Goal: Book appointment/travel/reservation

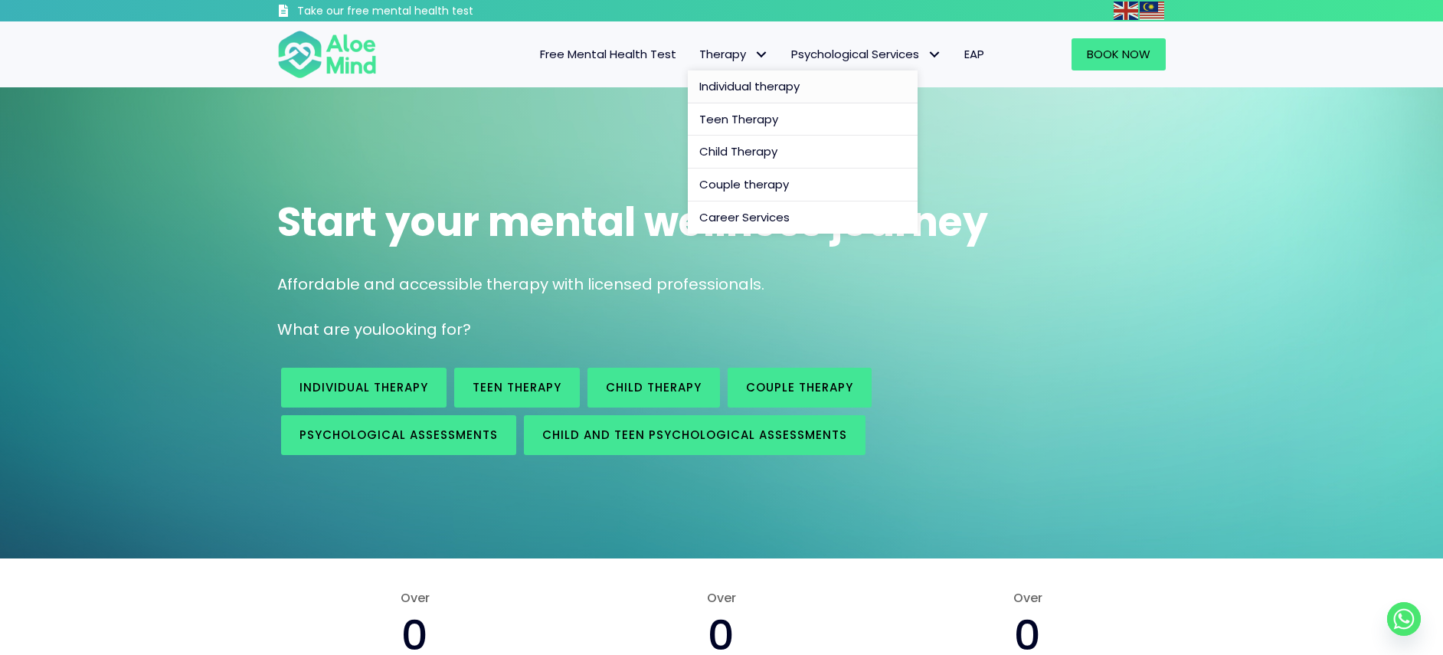
click at [741, 87] on span "Individual therapy" at bounding box center [749, 86] width 100 height 16
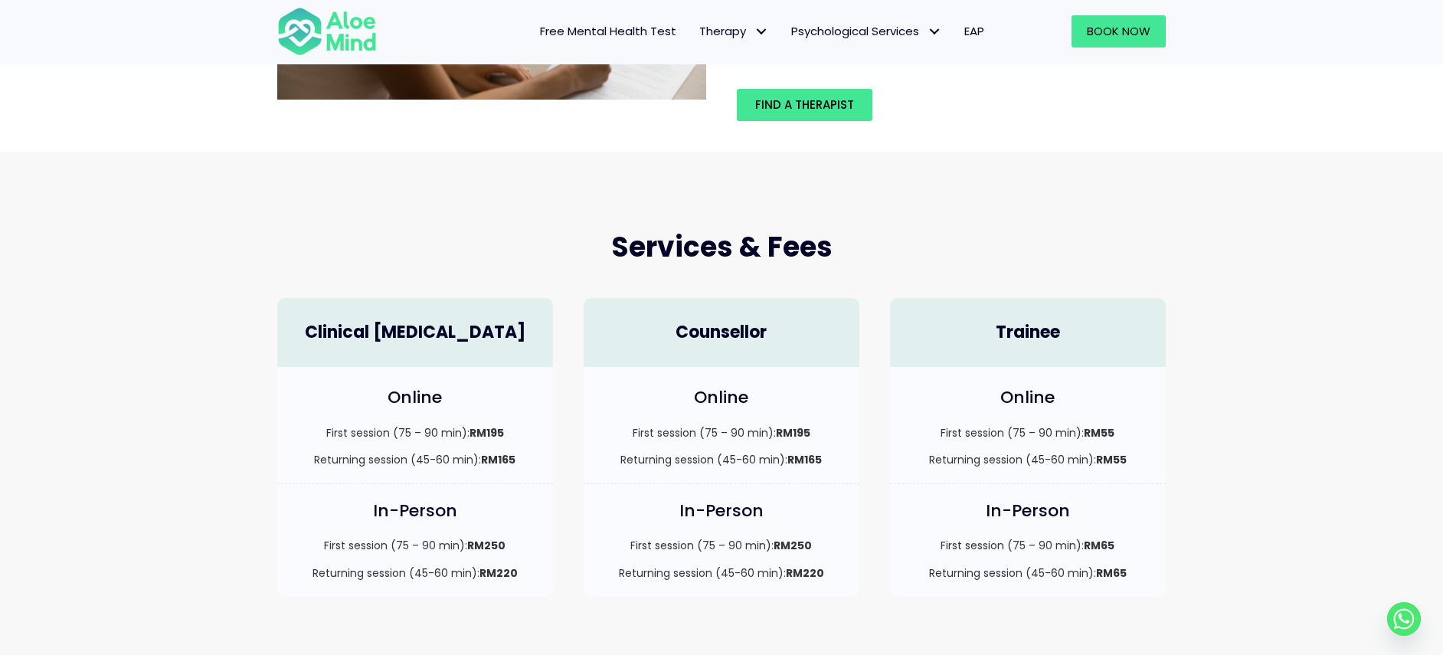
scroll to position [74, 0]
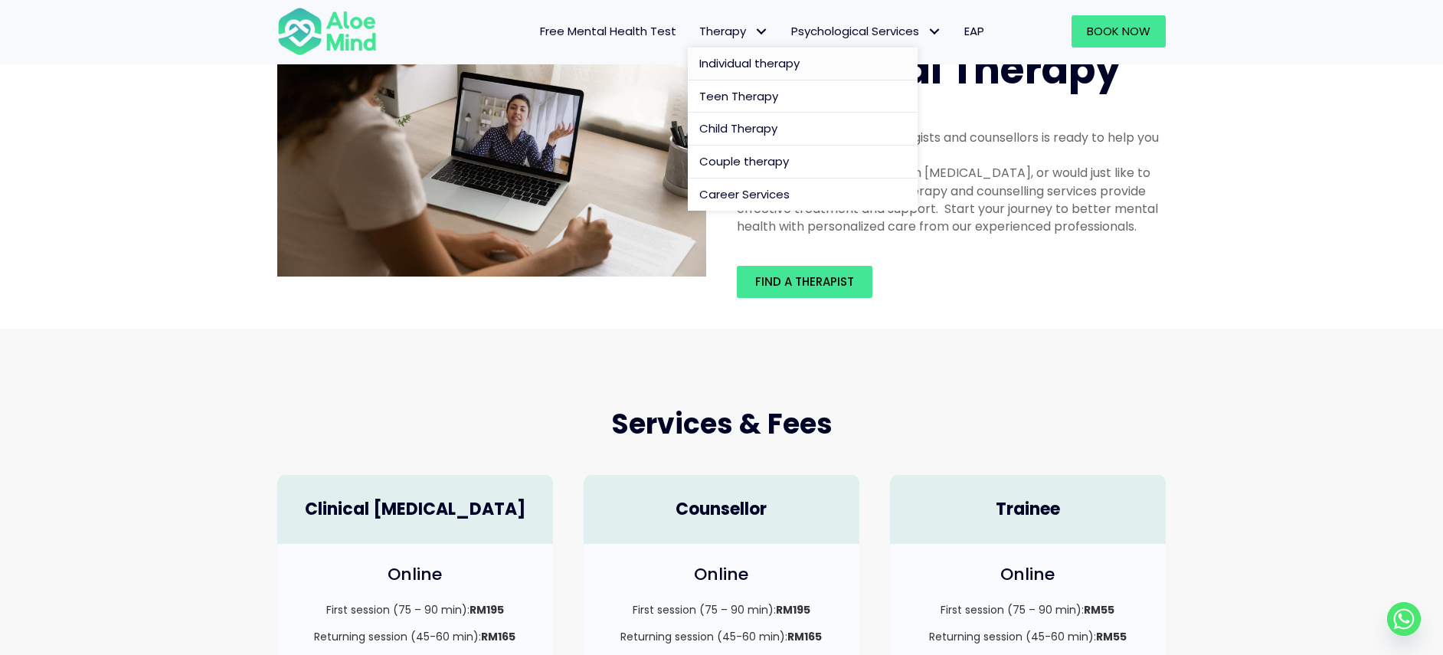
click at [742, 66] on span "Individual therapy" at bounding box center [749, 63] width 100 height 16
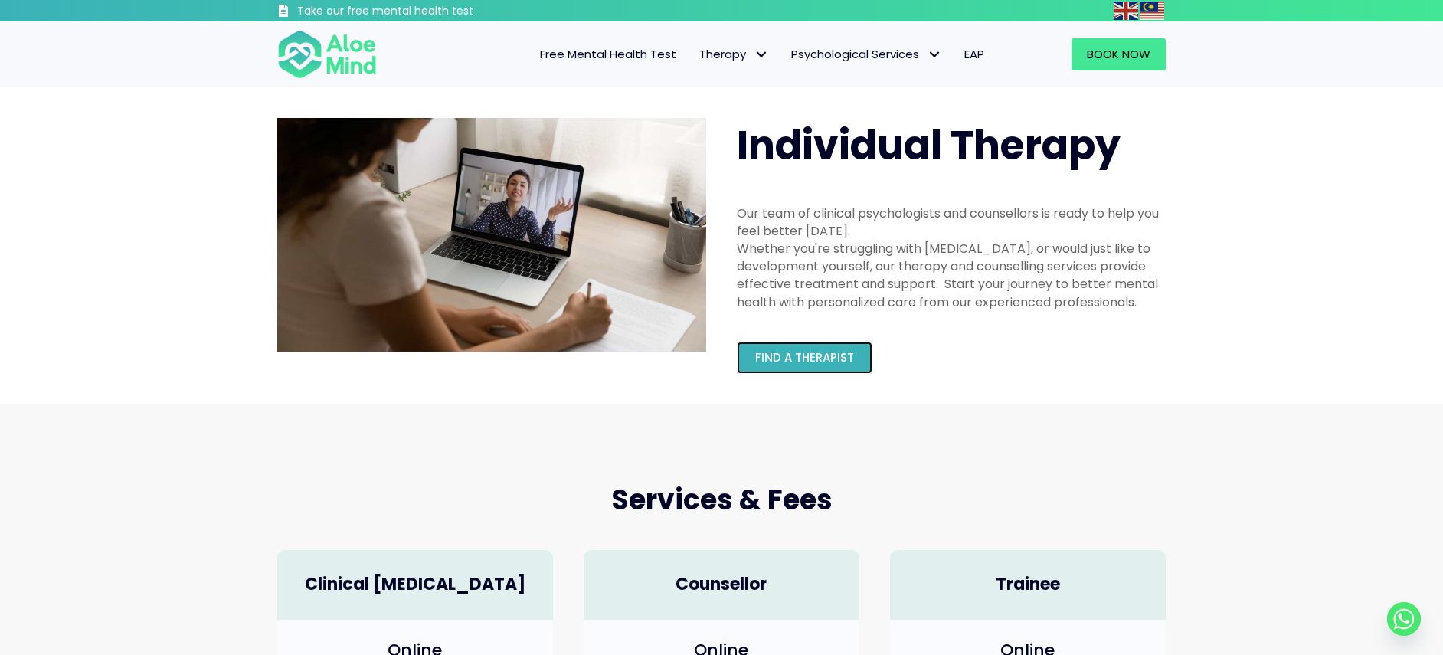
click at [807, 370] on link "Find a therapist" at bounding box center [805, 358] width 136 height 32
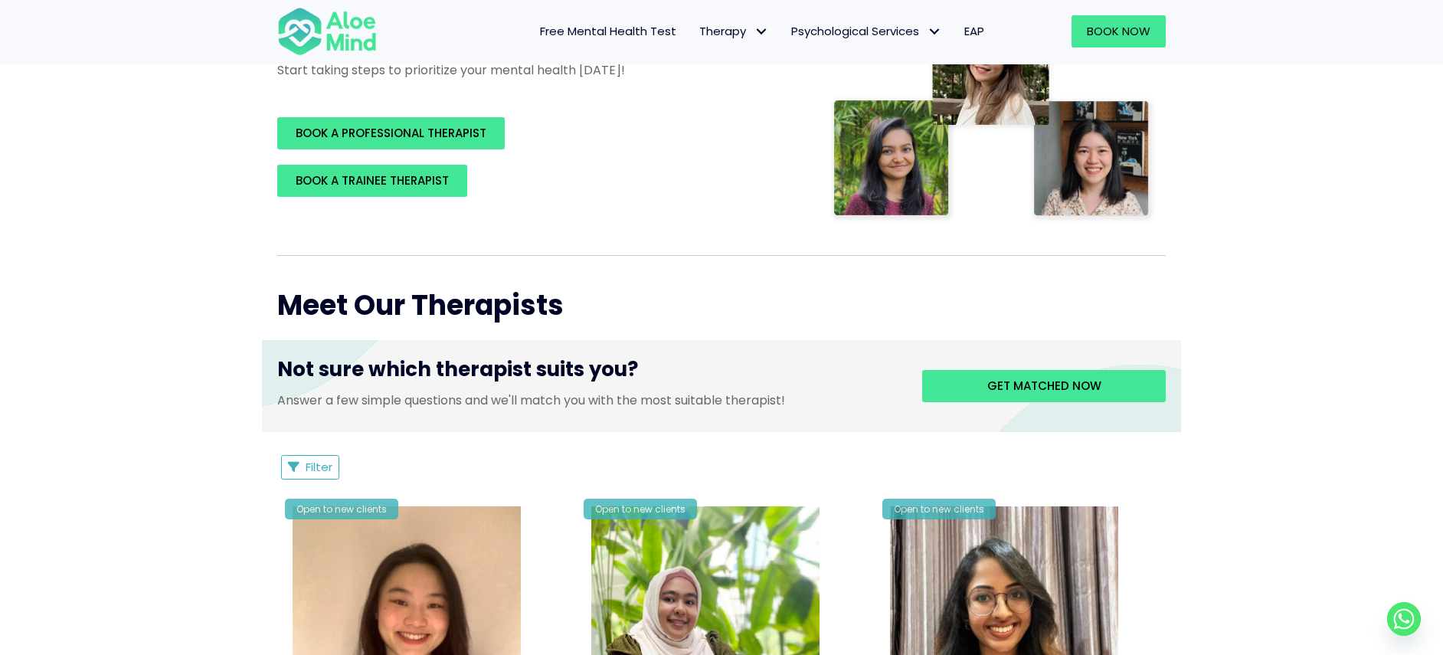
scroll to position [132, 0]
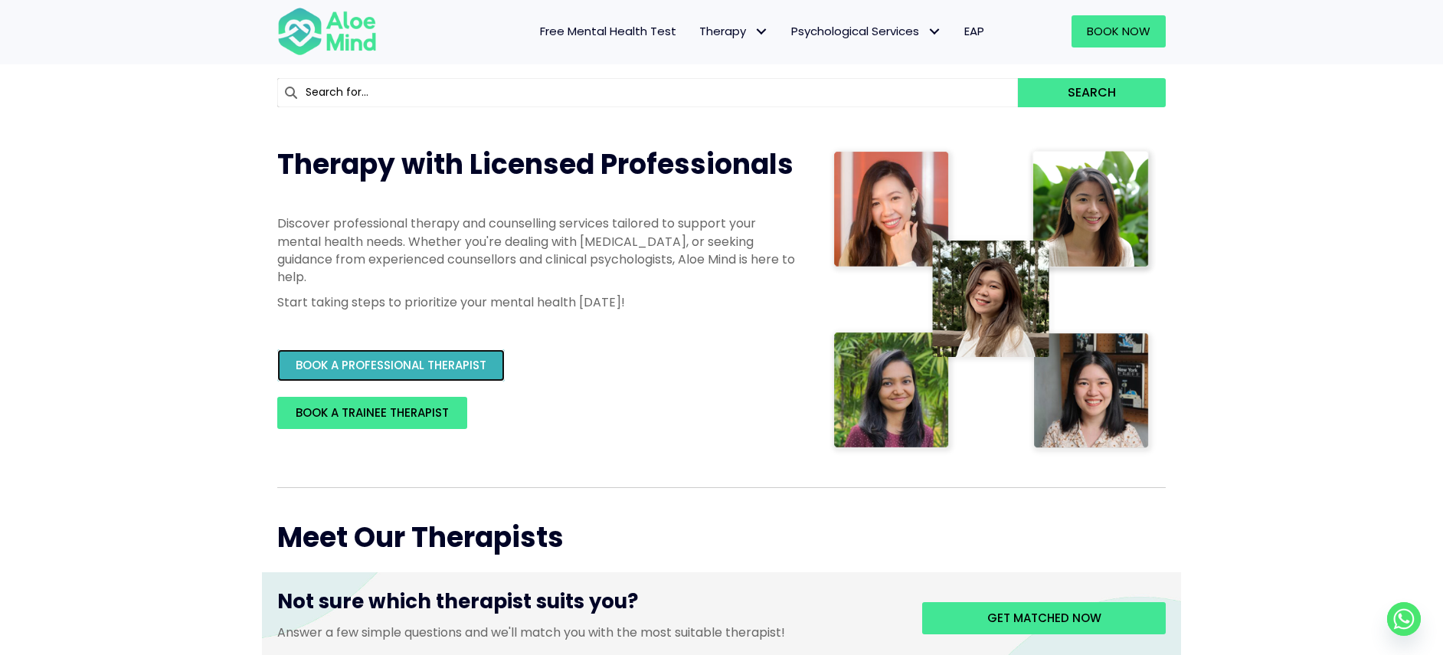
click at [470, 365] on span "BOOK A PROFESSIONAL THERAPIST" at bounding box center [391, 365] width 191 height 16
